Goal: Transaction & Acquisition: Purchase product/service

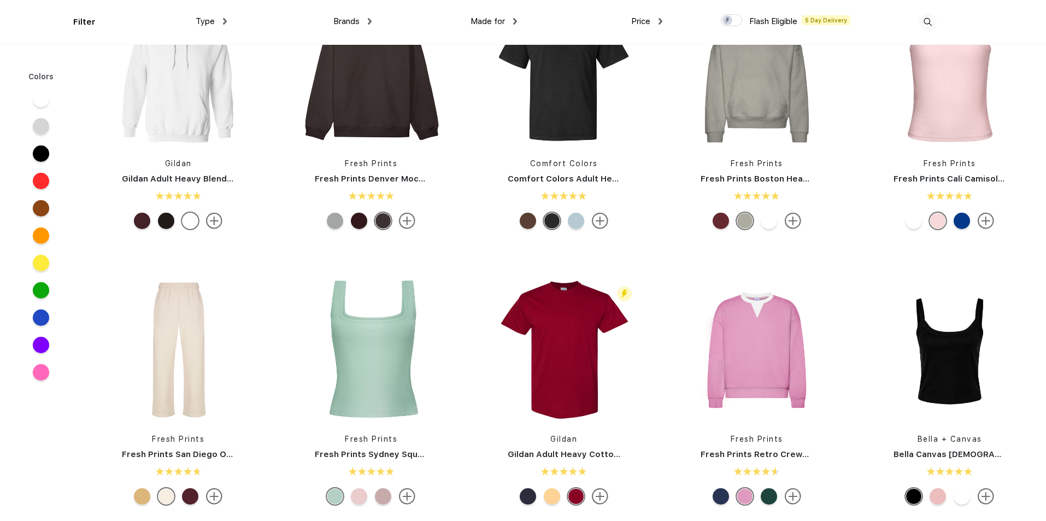
scroll to position [164, 0]
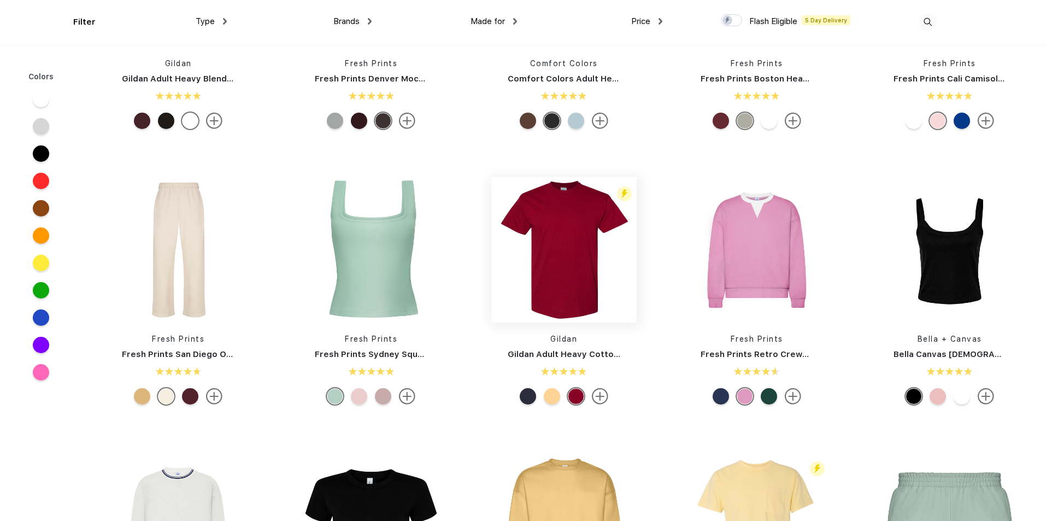
click at [576, 260] on img at bounding box center [563, 249] width 145 height 145
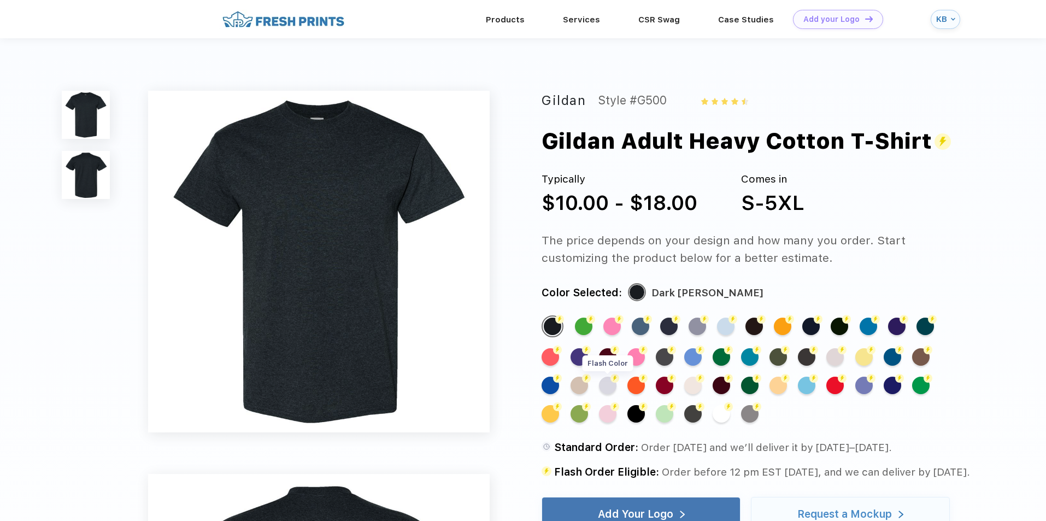
click at [605, 384] on div "Flash Color" at bounding box center [607, 385] width 17 height 17
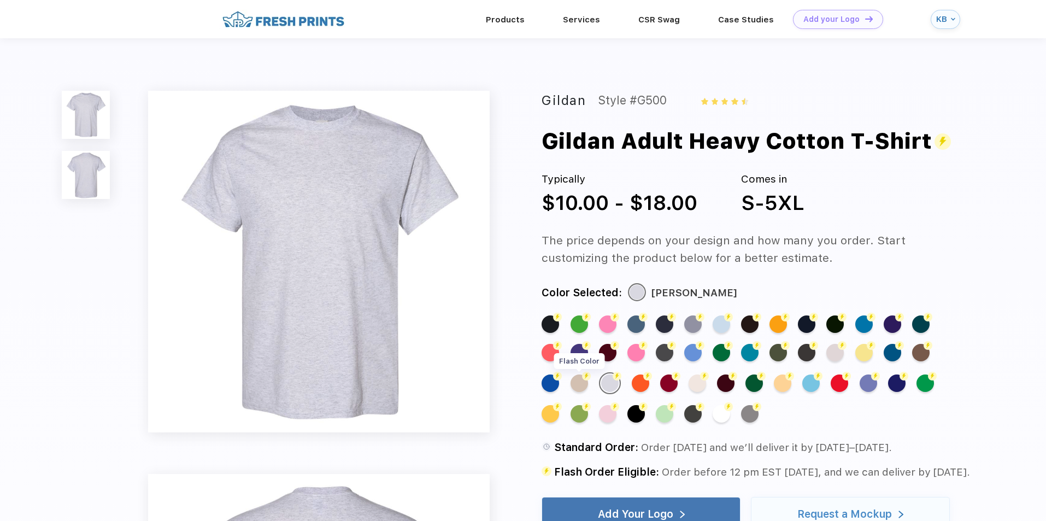
click at [577, 385] on div "Flash Color" at bounding box center [579, 382] width 17 height 17
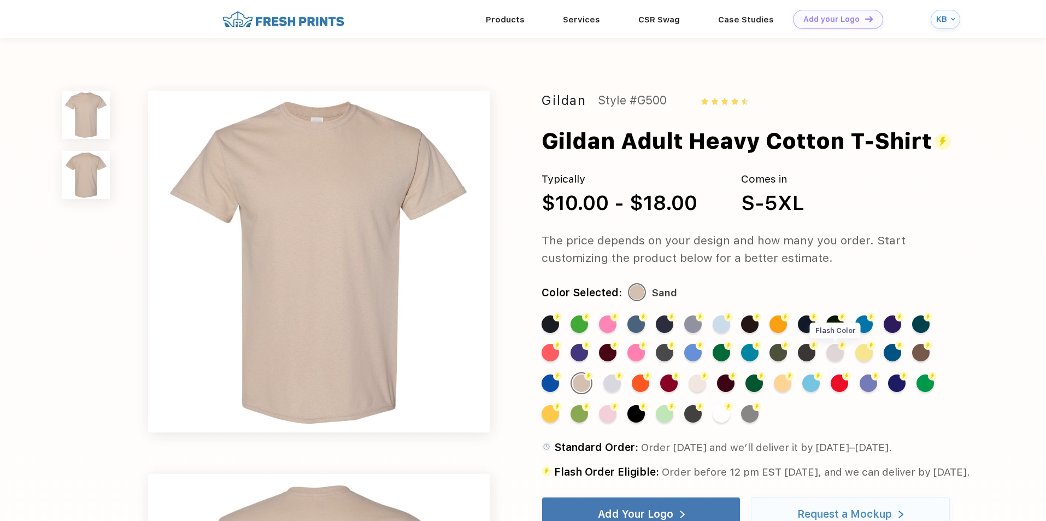
click at [836, 358] on div "Flash Color" at bounding box center [834, 352] width 17 height 17
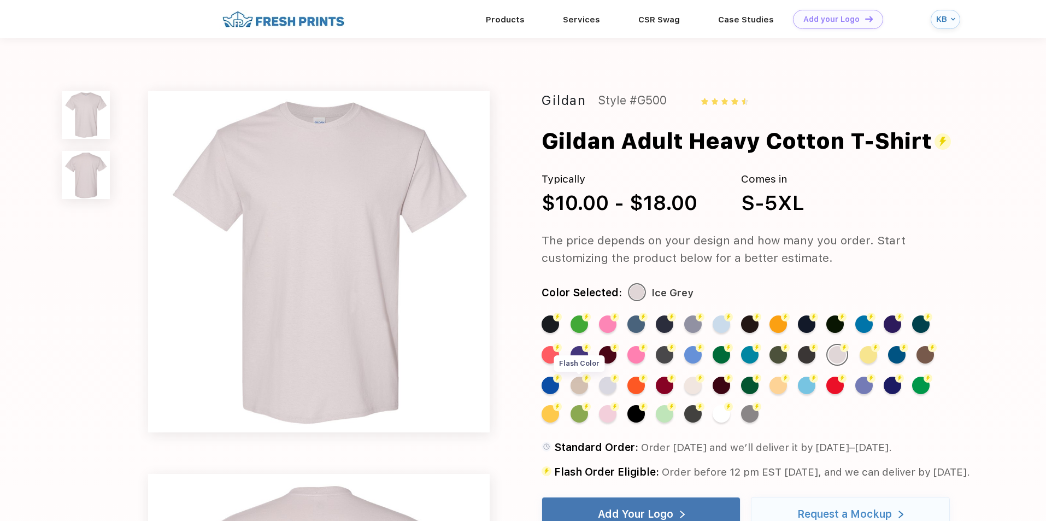
click at [582, 387] on div "Flash Color" at bounding box center [579, 385] width 17 height 17
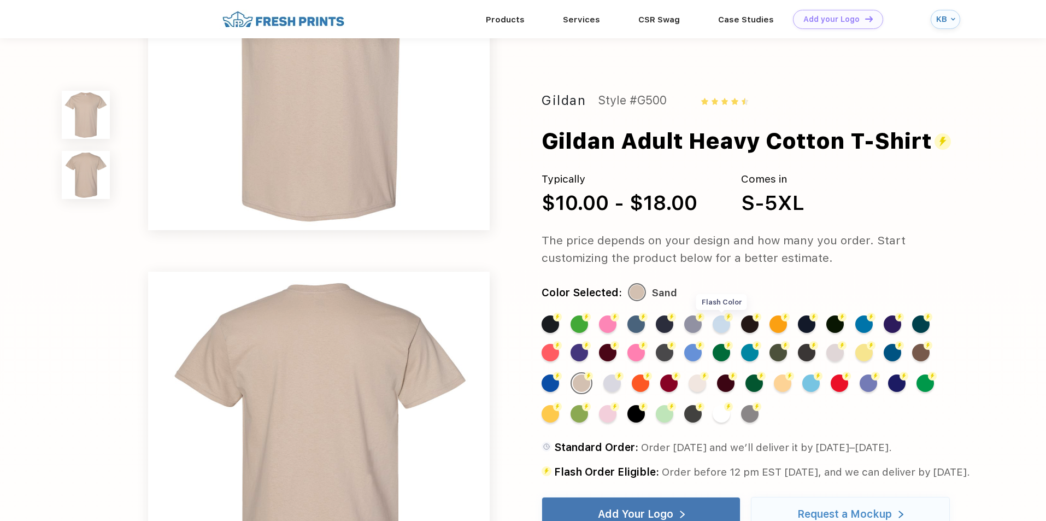
click at [719, 324] on div "Flash Color" at bounding box center [721, 323] width 17 height 17
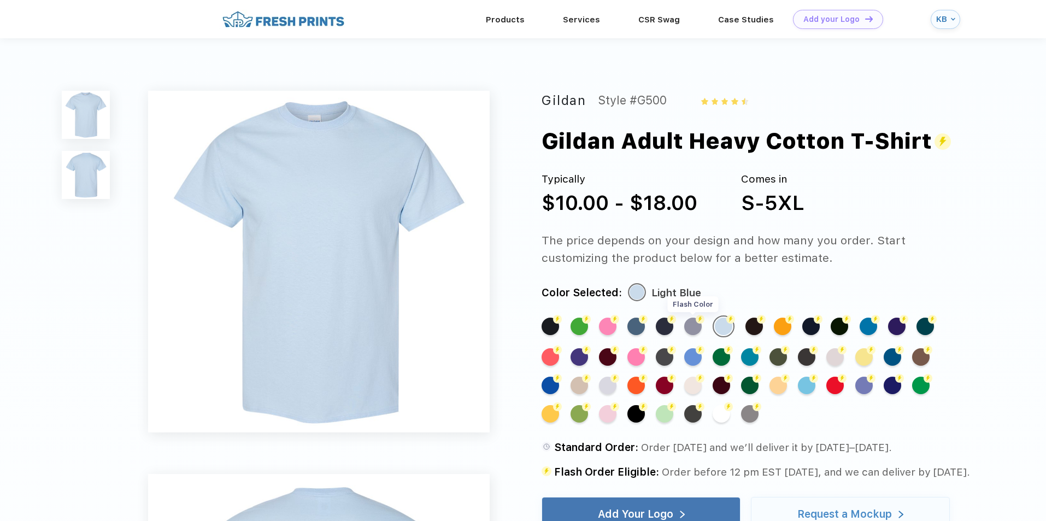
click at [692, 333] on div "Flash Color" at bounding box center [692, 326] width 17 height 17
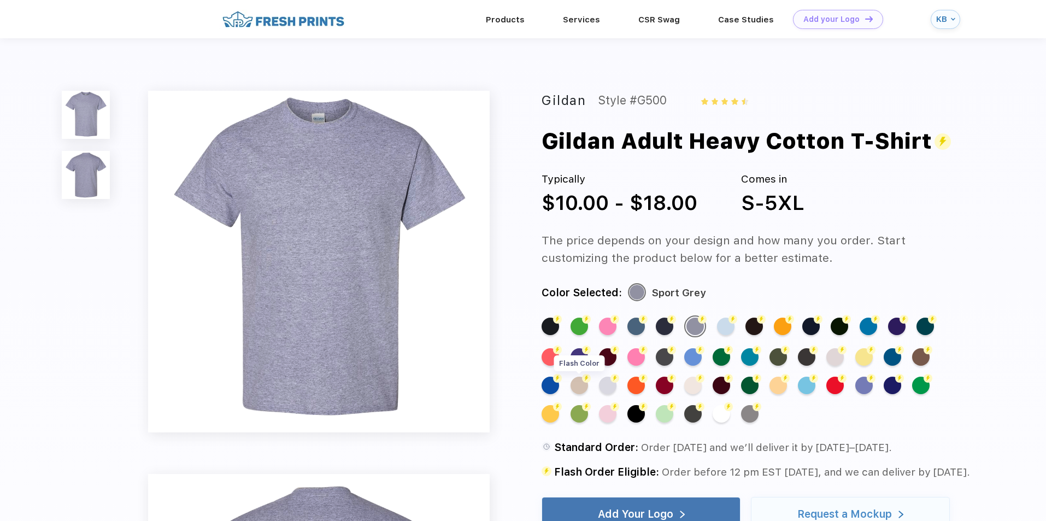
click at [585, 390] on div "Flash Color" at bounding box center [579, 385] width 17 height 17
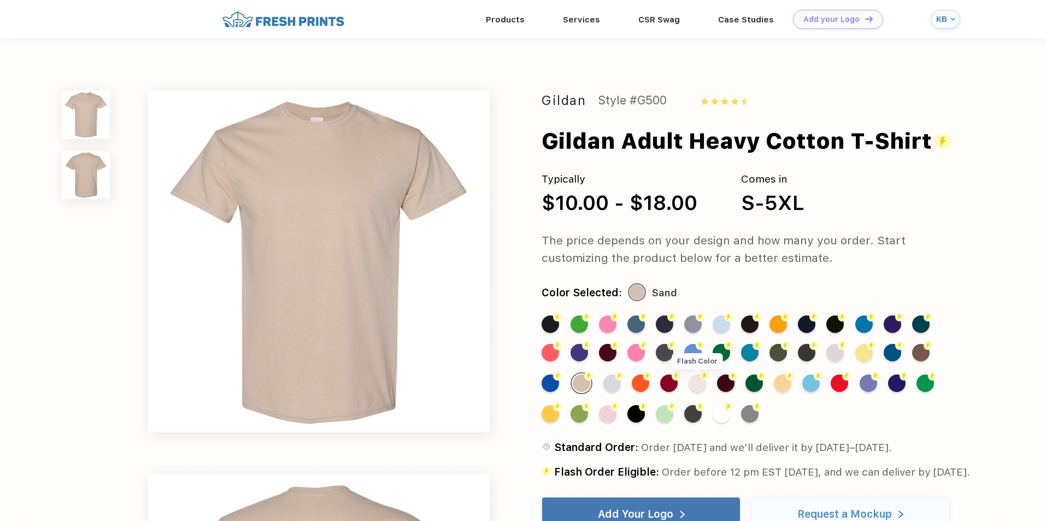
click at [695, 385] on div "Flash Color" at bounding box center [697, 382] width 17 height 17
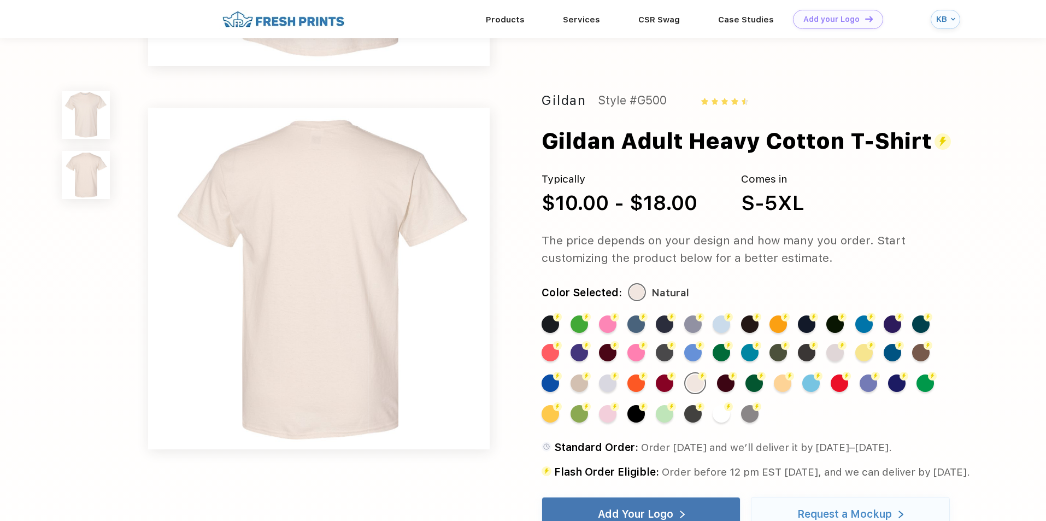
scroll to position [109, 0]
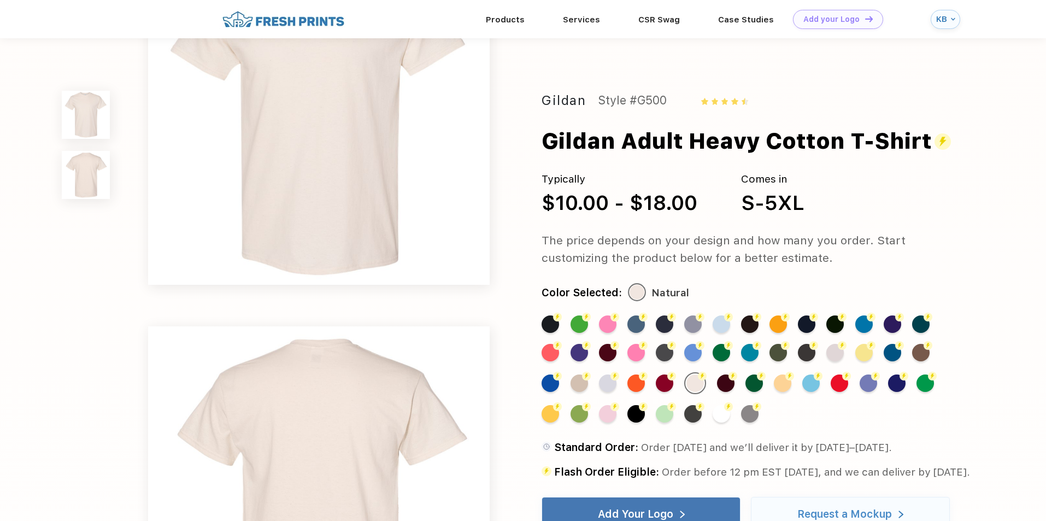
click at [414, 201] on img at bounding box center [319, 114] width 342 height 342
click at [289, 20] on img at bounding box center [283, 19] width 128 height 19
